Goal: Task Accomplishment & Management: Manage account settings

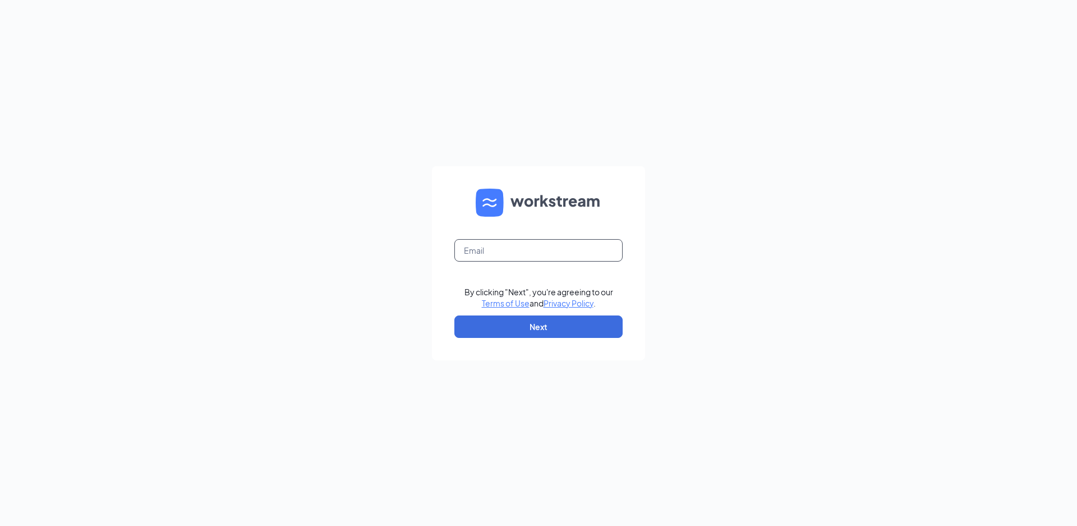
click at [501, 249] on input "text" at bounding box center [539, 250] width 168 height 22
type input "tessabonnet1189@gmail.com"
click at [544, 322] on button "Next" at bounding box center [539, 326] width 168 height 22
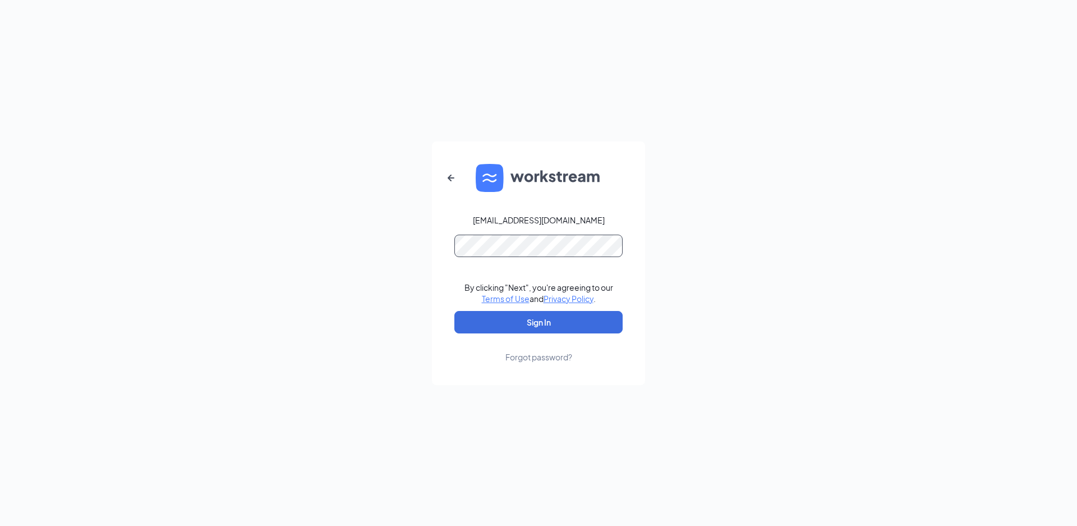
click at [455, 311] on button "Sign In" at bounding box center [539, 322] width 168 height 22
click at [578, 324] on button "Sign In" at bounding box center [539, 322] width 168 height 22
click at [158, 226] on div "tessabonnet1189@gmail.com Credential mismatches. By clicking "Next", you're agr…" at bounding box center [538, 263] width 1077 height 526
click at [455, 311] on button "Sign In" at bounding box center [539, 322] width 168 height 22
click at [323, 238] on div "tessabonnet1189@gmail.com Credential mismatches. By clicking "Next", you're agr…" at bounding box center [538, 263] width 1077 height 526
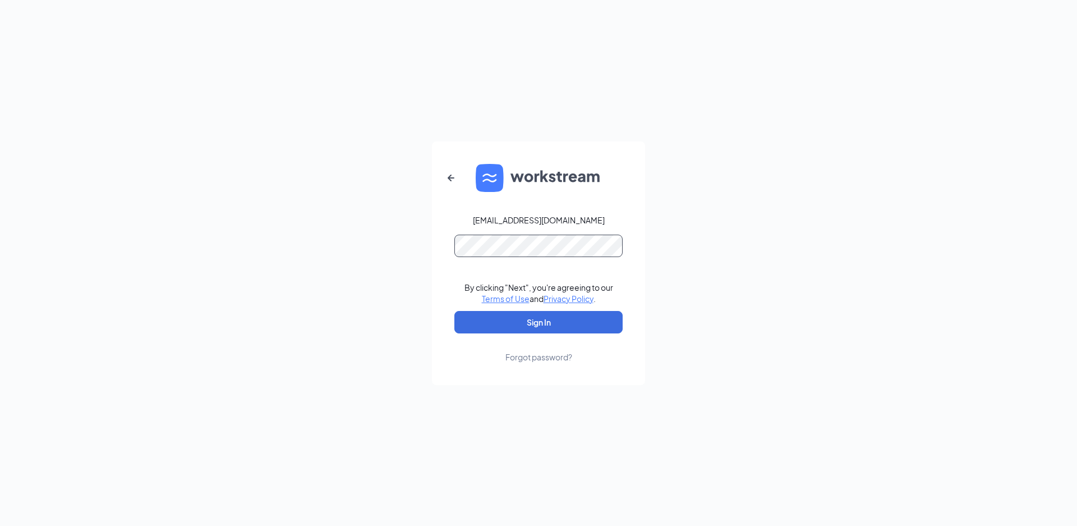
click at [455, 311] on button "Sign In" at bounding box center [539, 322] width 168 height 22
click at [443, 179] on button "button" at bounding box center [451, 177] width 27 height 27
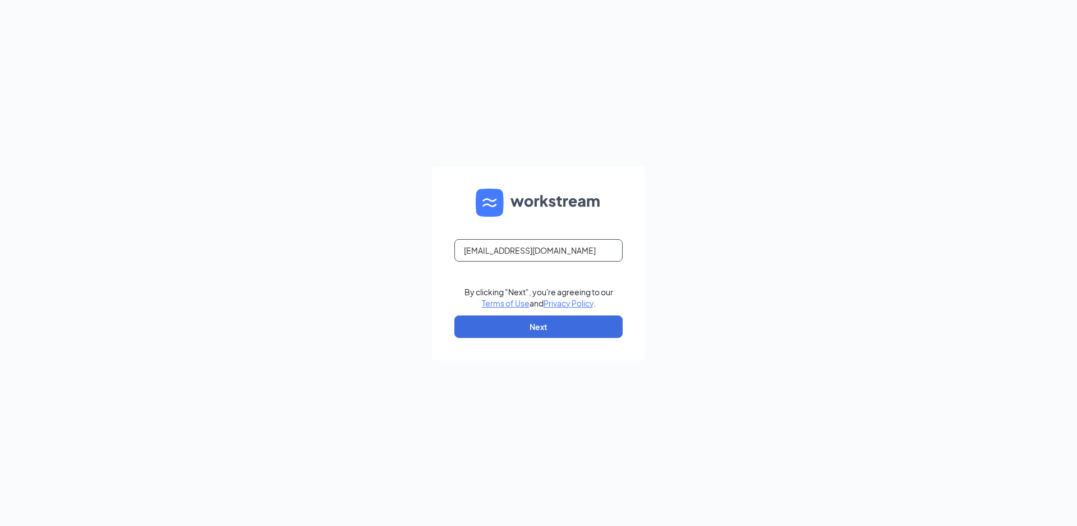
drag, startPoint x: 599, startPoint y: 251, endPoint x: 11, endPoint y: 250, distance: 588.1
click at [28, 252] on div "tessabonnet1189@gmail.com By clicking "Next", you're agreeing to our Terms of U…" at bounding box center [538, 263] width 1077 height 526
type input "tperkins@batistaamaral.com"
click at [552, 328] on button "Next" at bounding box center [539, 326] width 168 height 22
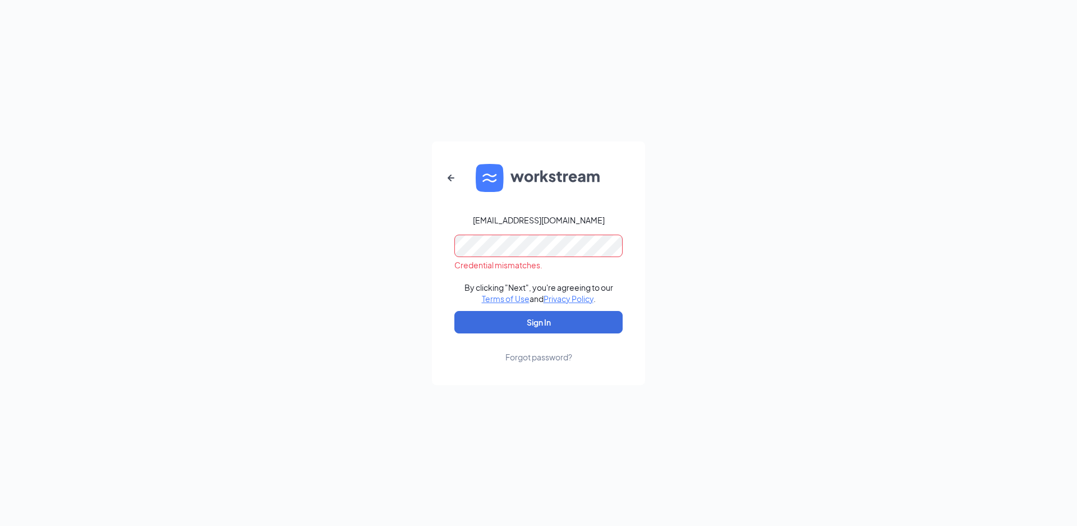
click at [198, 237] on div "tperkins@batistaamaral.com Credential mismatches. By clicking "Next", you're ag…" at bounding box center [538, 263] width 1077 height 526
click at [455, 311] on button "Sign In" at bounding box center [539, 322] width 168 height 22
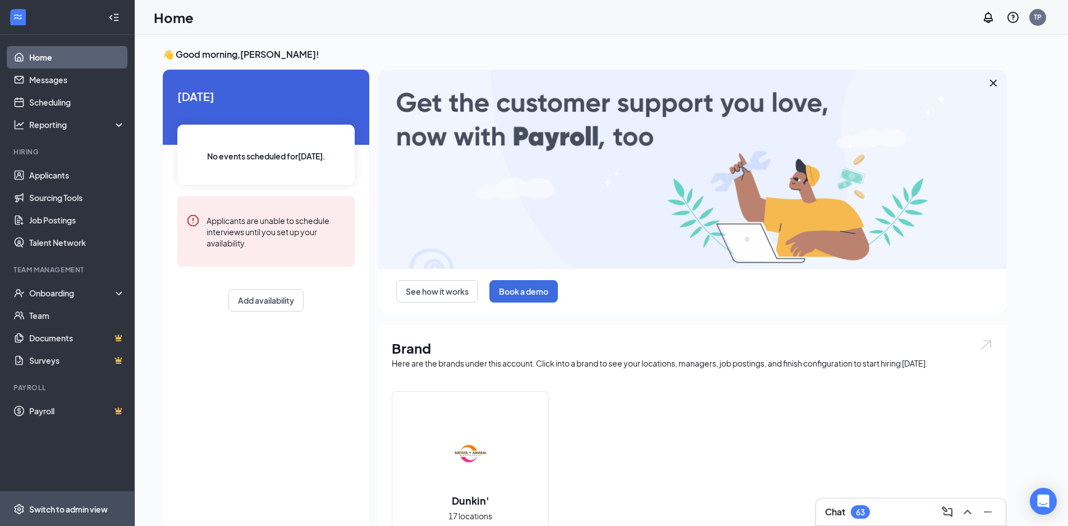
click at [59, 506] on div "Switch to admin view" at bounding box center [68, 508] width 79 height 11
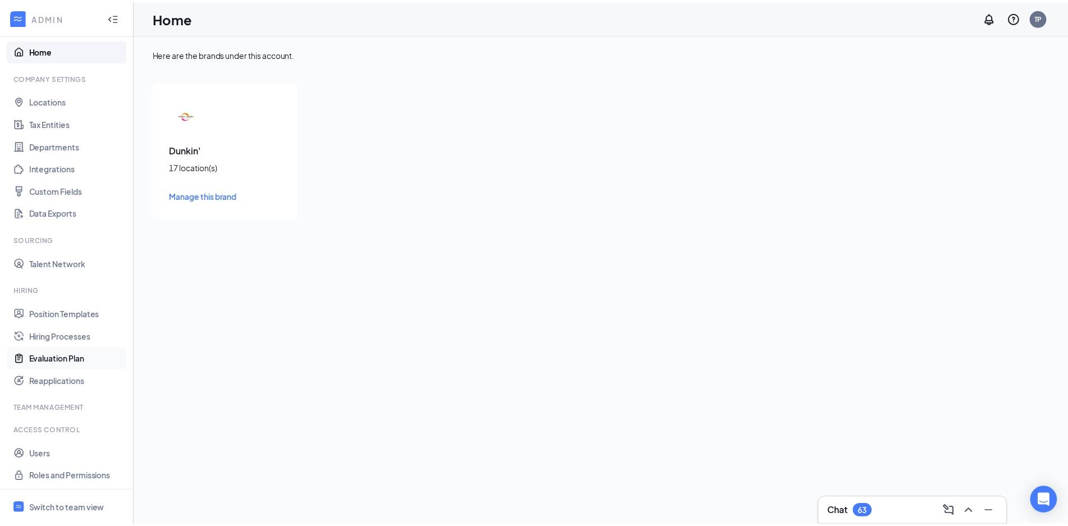
scroll to position [8, 0]
click at [44, 456] on link "Users" at bounding box center [77, 453] width 96 height 22
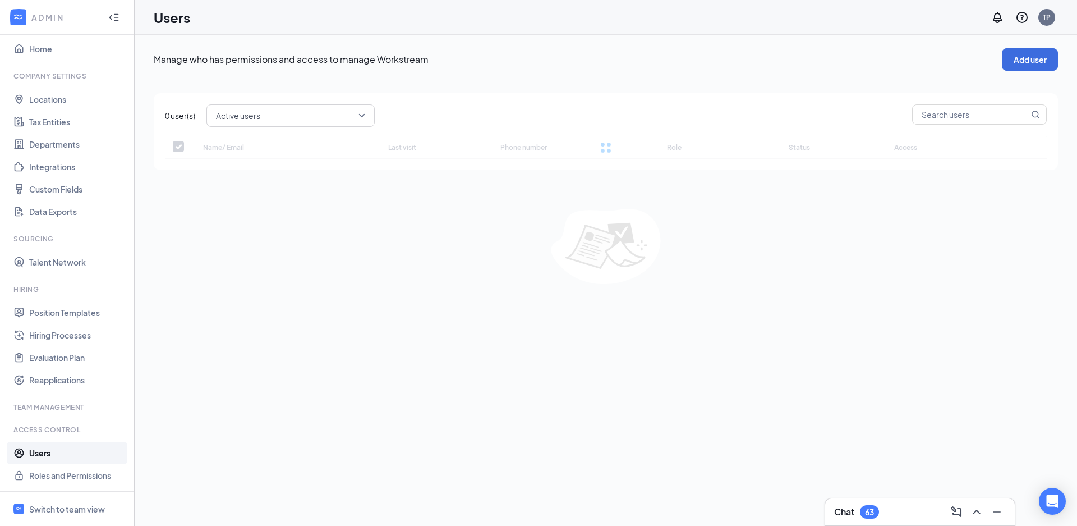
checkbox input "false"
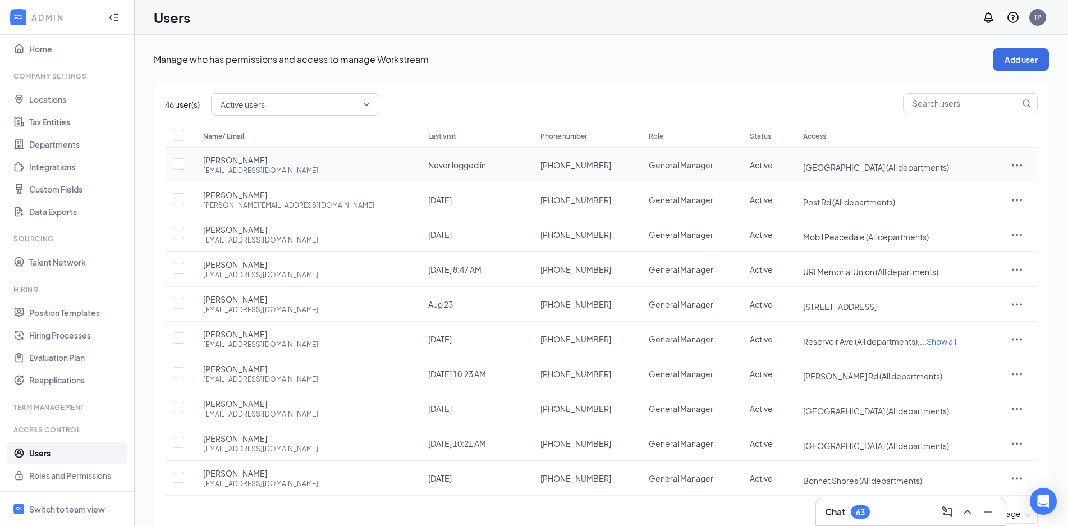
click at [1019, 168] on icon "ActionsIcon" at bounding box center [1016, 164] width 13 height 13
click at [993, 217] on span "Reset password" at bounding box center [976, 214] width 59 height 10
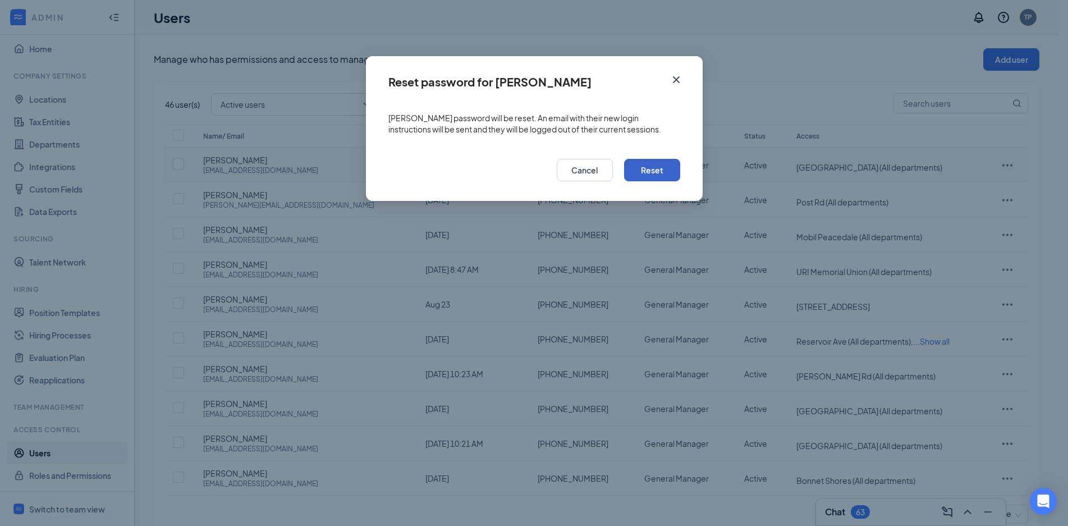
click at [654, 178] on button "Reset" at bounding box center [652, 170] width 56 height 22
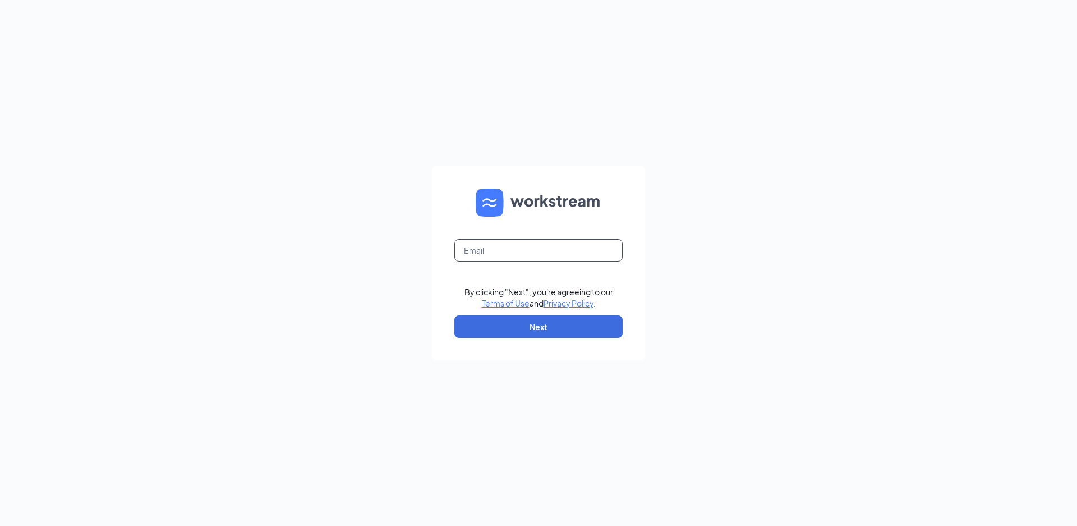
click at [498, 247] on input "text" at bounding box center [539, 250] width 168 height 22
type input "kpacheco1995@gmail.com"
click at [537, 321] on button "Next" at bounding box center [539, 326] width 168 height 22
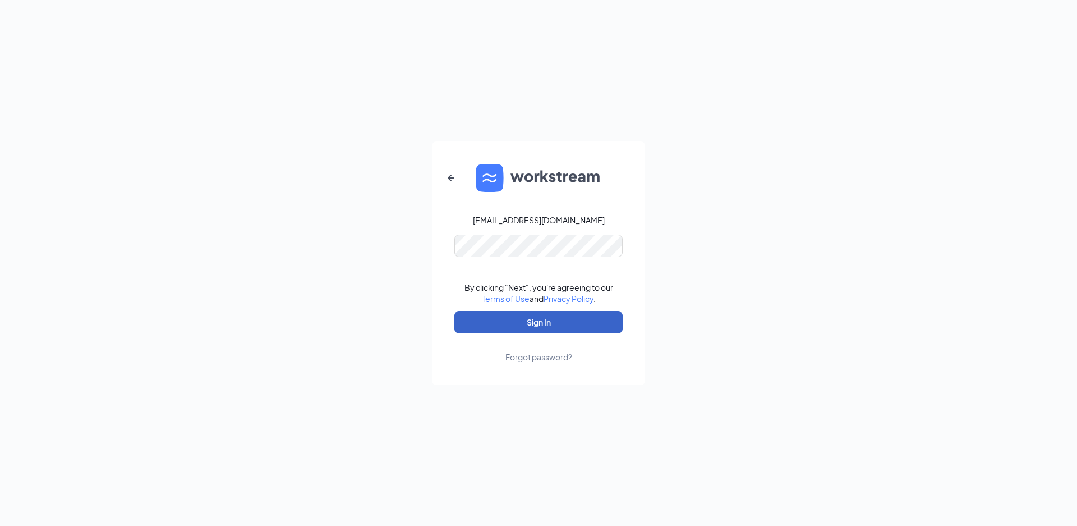
click at [576, 313] on button "Sign In" at bounding box center [539, 322] width 168 height 22
click at [576, 314] on button "Sign In" at bounding box center [539, 322] width 168 height 22
click at [530, 353] on div "Forgot password?" at bounding box center [539, 356] width 67 height 11
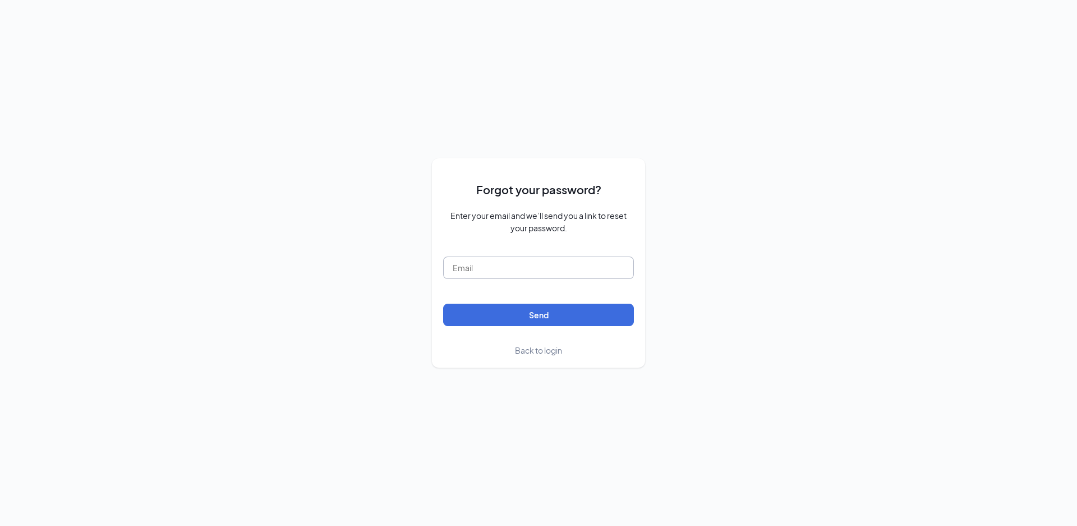
click at [511, 274] on input "text" at bounding box center [538, 267] width 191 height 22
type input "kpacheco1995@gmail.com"
click at [514, 315] on button "Send" at bounding box center [538, 315] width 191 height 22
drag, startPoint x: 576, startPoint y: 274, endPoint x: 415, endPoint y: 253, distance: 161.8
click at [415, 253] on div "Forgot your password? Enter your email and we’ll send you a link to reset your …" at bounding box center [538, 263] width 1077 height 526
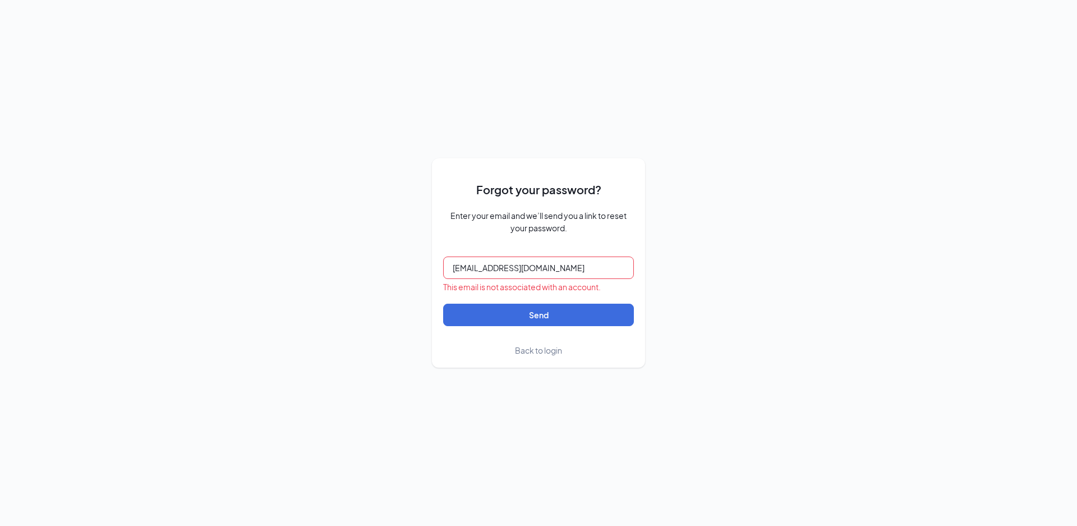
click at [533, 351] on span "Back to login" at bounding box center [538, 350] width 47 height 10
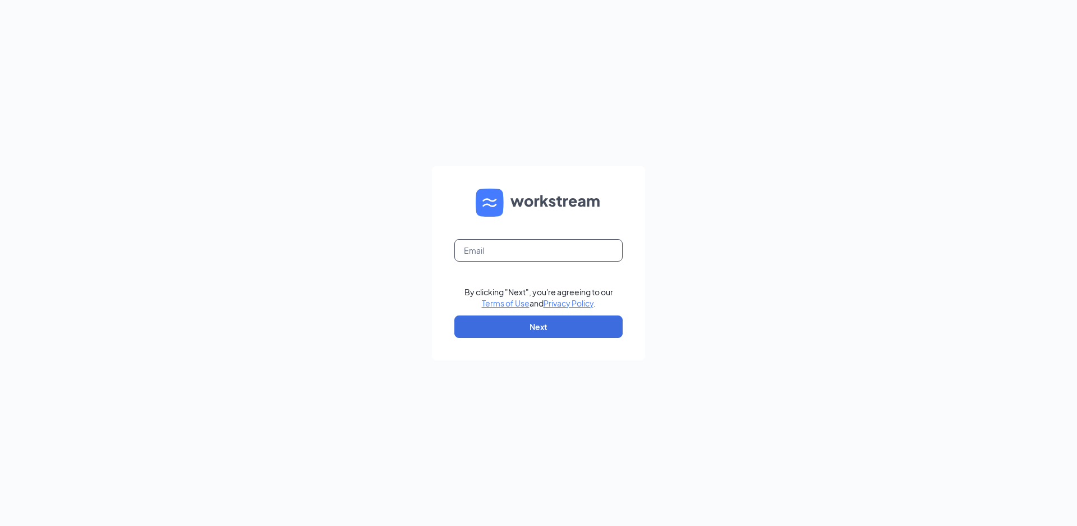
click at [512, 240] on input "text" at bounding box center [539, 250] width 168 height 22
type input "tperkins@batistaamaral.com"
click at [588, 328] on button "Next" at bounding box center [539, 326] width 168 height 22
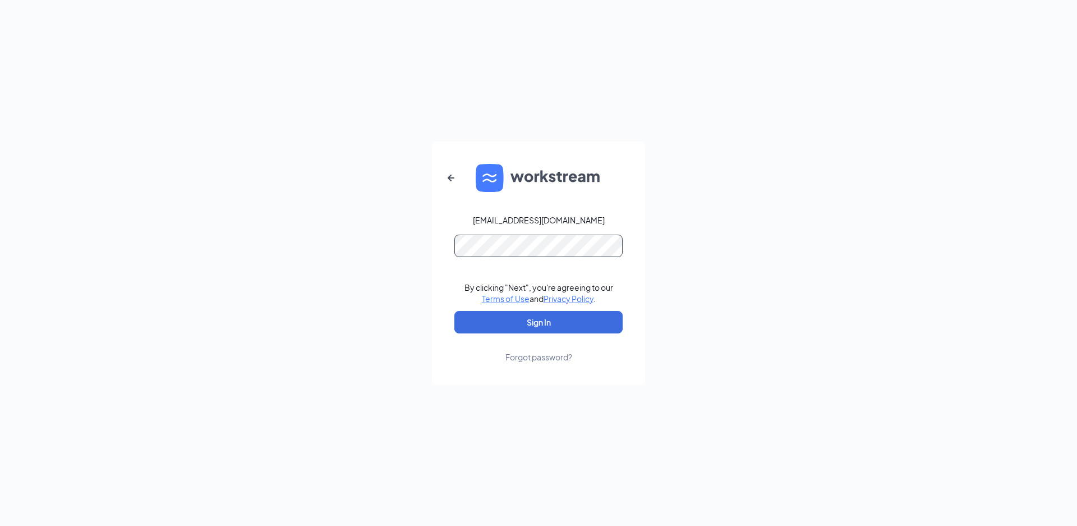
click at [455, 311] on button "Sign In" at bounding box center [539, 322] width 168 height 22
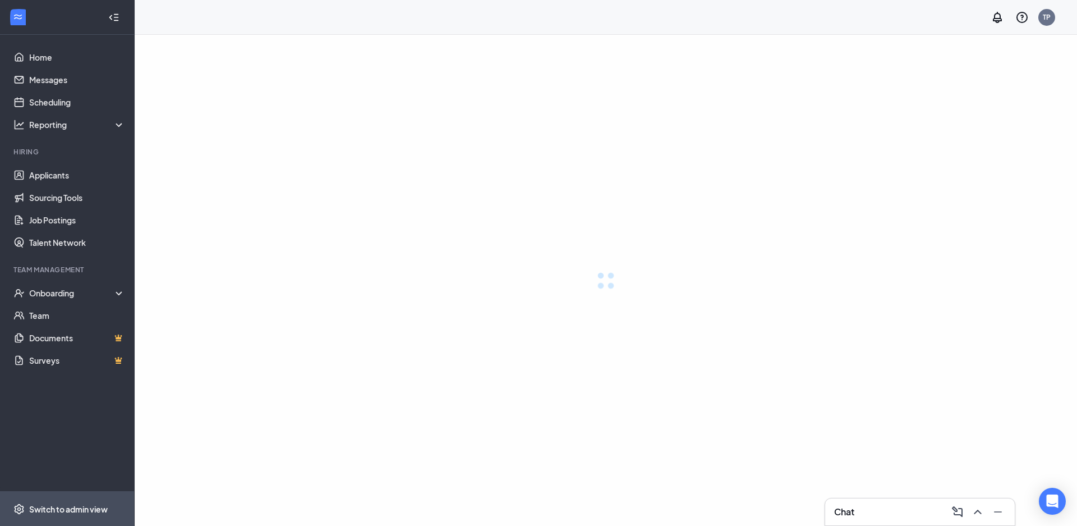
click at [39, 507] on div "Switch to admin view" at bounding box center [68, 508] width 79 height 11
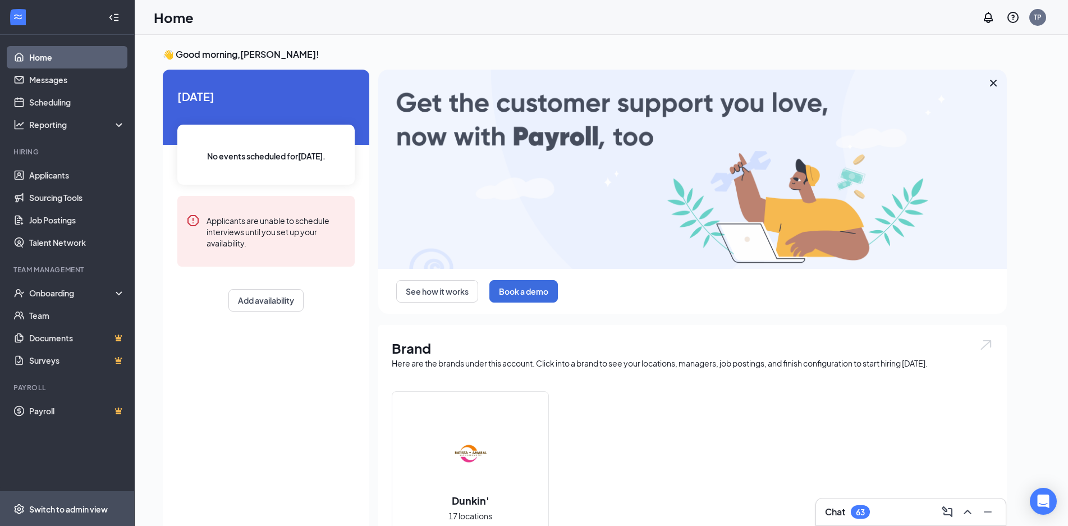
click at [62, 505] on div "Switch to admin view" at bounding box center [68, 508] width 79 height 11
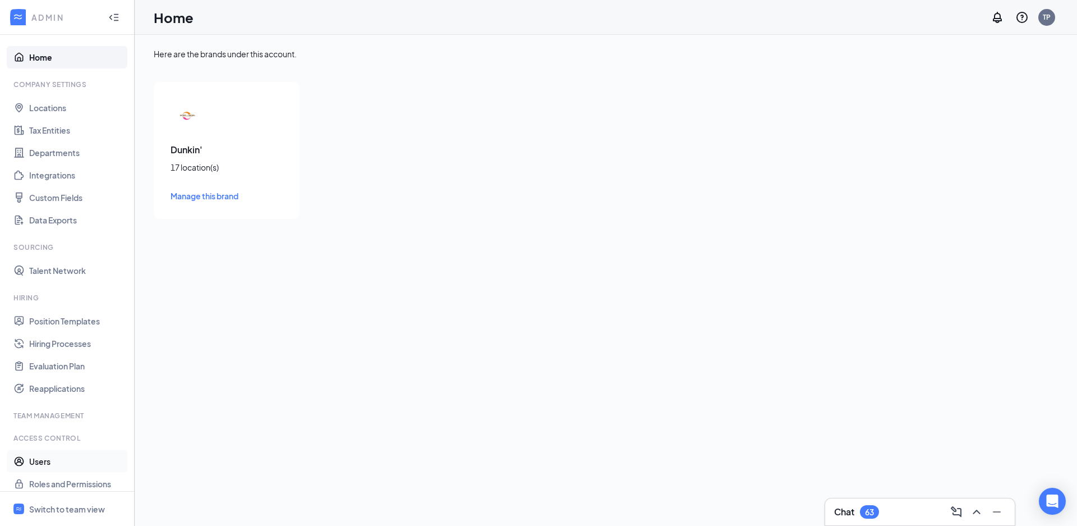
click at [41, 460] on link "Users" at bounding box center [77, 461] width 96 height 22
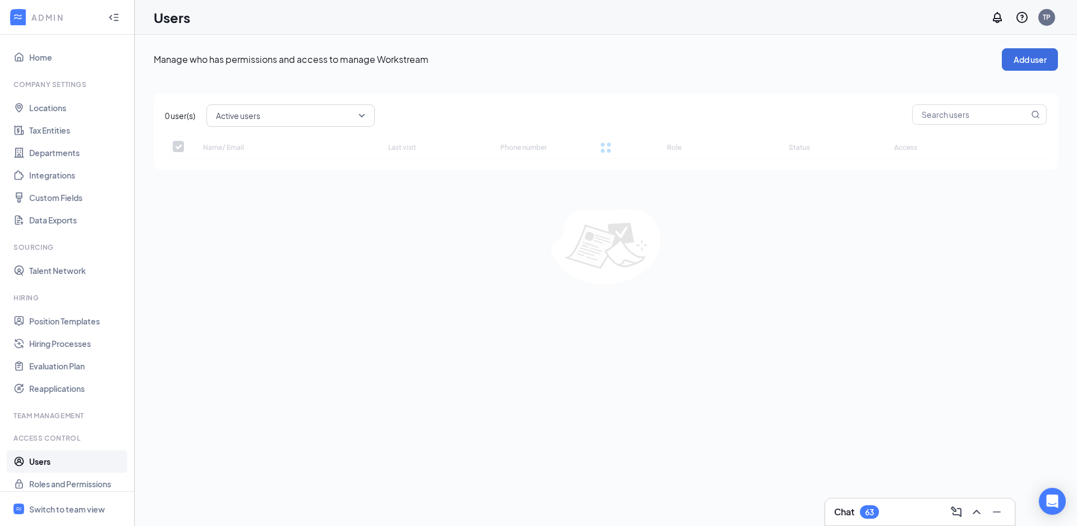
checkbox input "false"
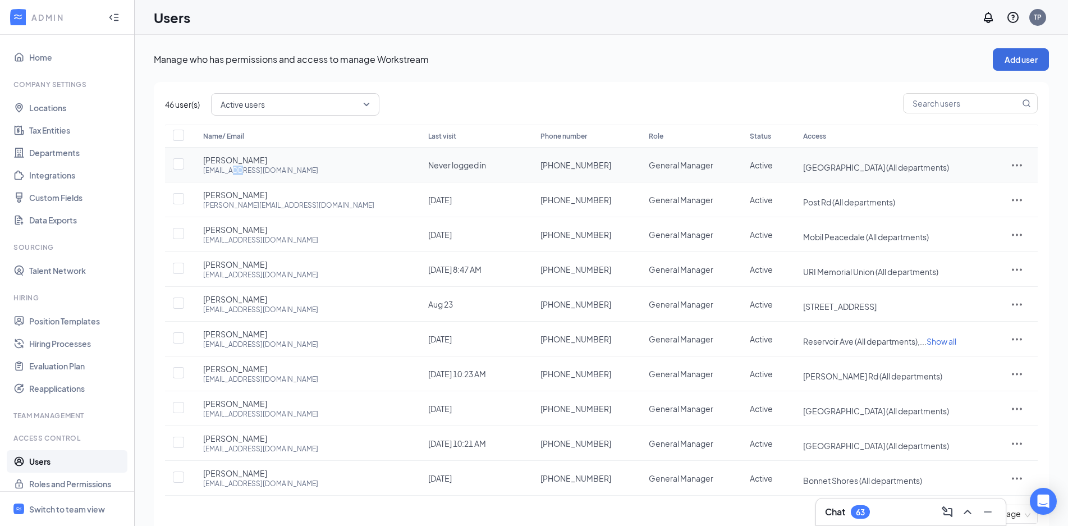
drag, startPoint x: 235, startPoint y: 172, endPoint x: 242, endPoint y: 171, distance: 7.4
click at [242, 171] on div "[EMAIL_ADDRESS][DOMAIN_NAME]" at bounding box center [260, 171] width 115 height 10
click at [1018, 164] on icon "ActionsIcon" at bounding box center [1016, 164] width 13 height 13
click at [970, 194] on span "Edit user" at bounding box center [982, 188] width 70 height 12
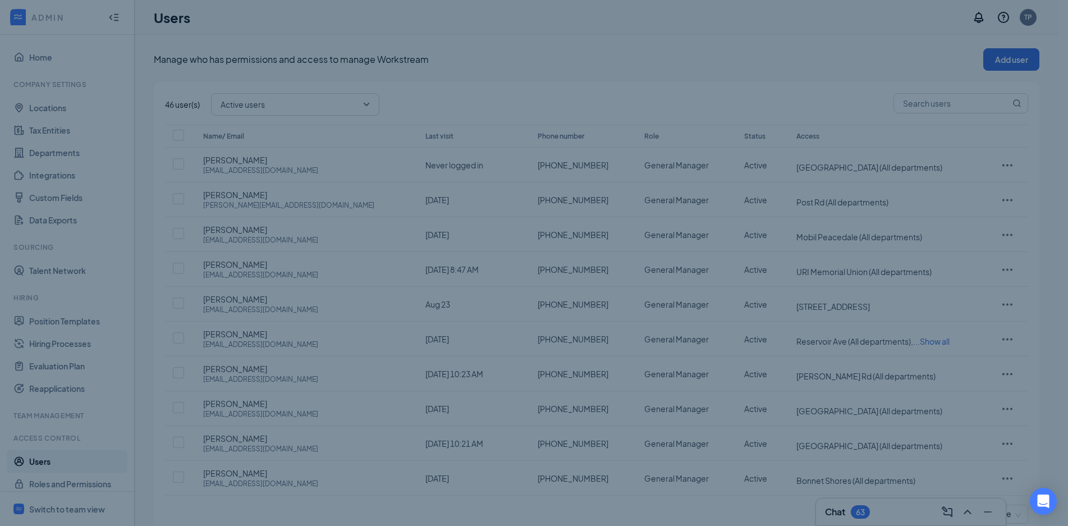
type input "(401) 402-5043"
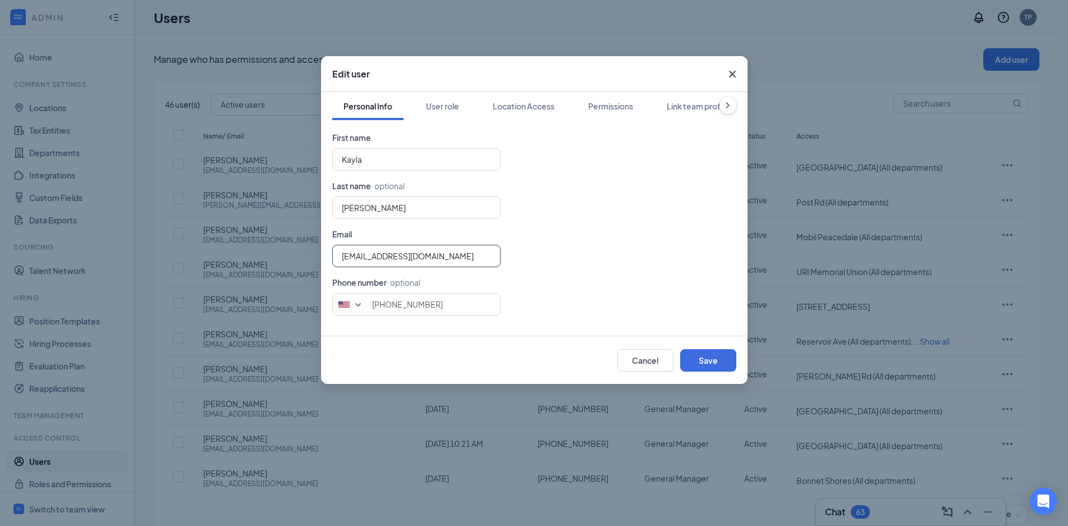
click at [383, 267] on input "kpacheco0995@gmail.com" at bounding box center [416, 256] width 168 height 22
type input "kpacheco0995@gmail.com"
click at [694, 366] on button "Save" at bounding box center [708, 360] width 56 height 22
type input "4014025043"
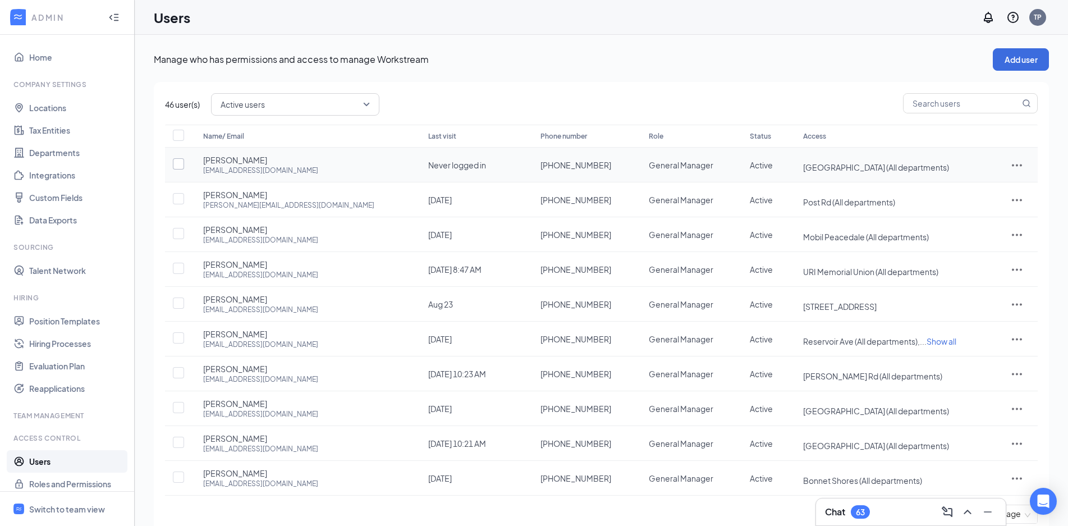
click at [177, 159] on input "checkbox" at bounding box center [178, 163] width 11 height 11
checkbox input "true"
click at [1020, 166] on icon "ActionsIcon" at bounding box center [1016, 164] width 13 height 13
click at [978, 218] on span "Reset password" at bounding box center [976, 214] width 59 height 10
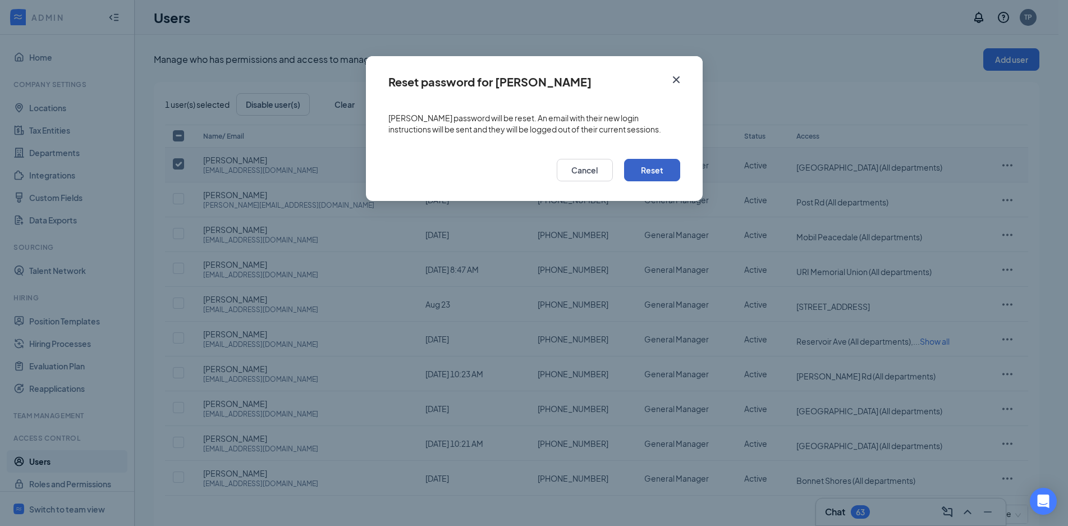
click at [659, 165] on button "Reset" at bounding box center [652, 170] width 56 height 22
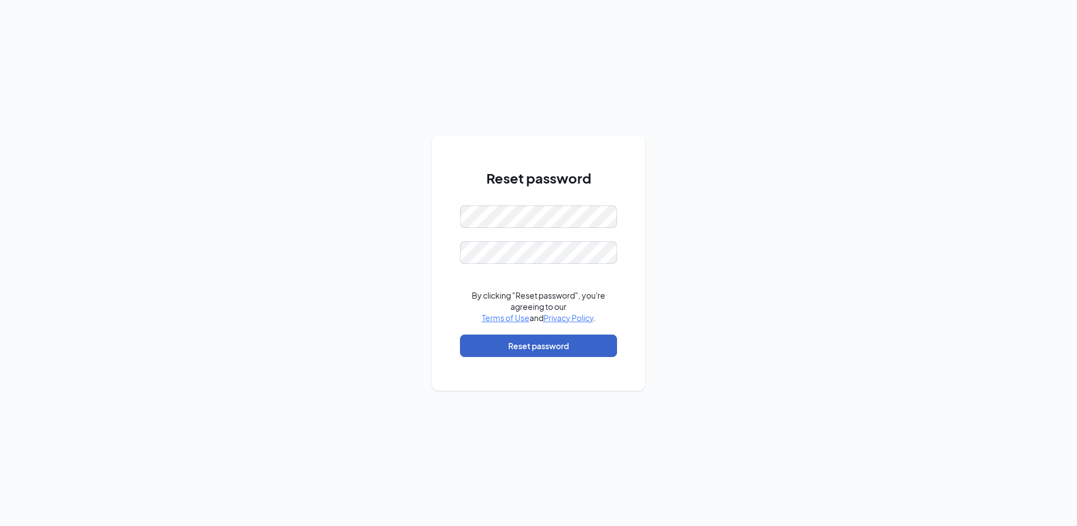
click at [517, 347] on button "Reset password" at bounding box center [538, 345] width 157 height 22
